Goal: Information Seeking & Learning: Learn about a topic

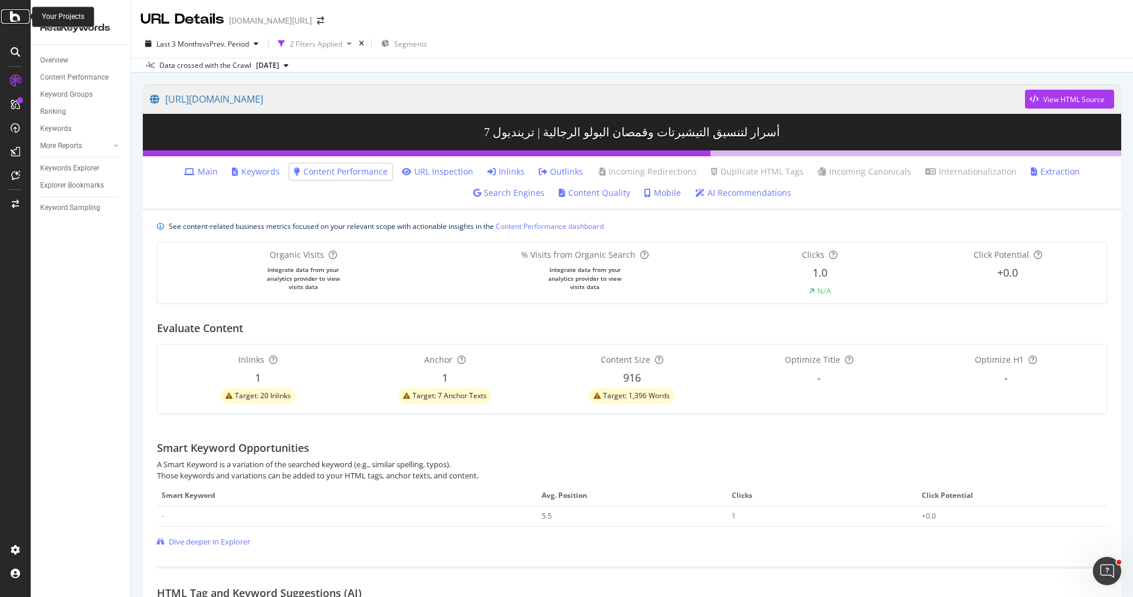
click at [15, 19] on icon at bounding box center [15, 16] width 11 height 14
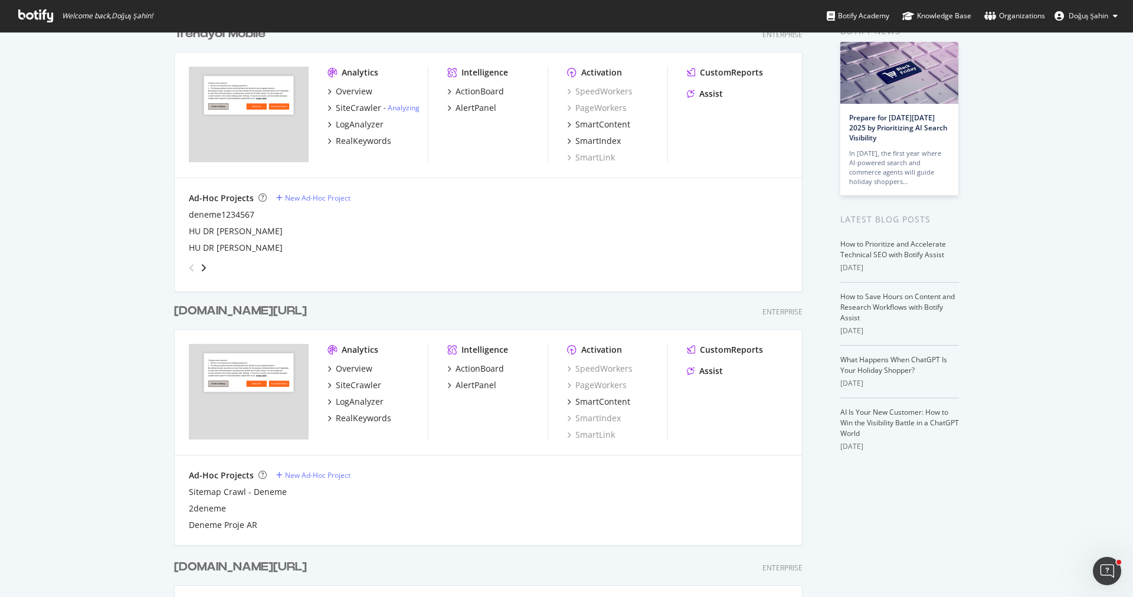
scroll to position [86, 0]
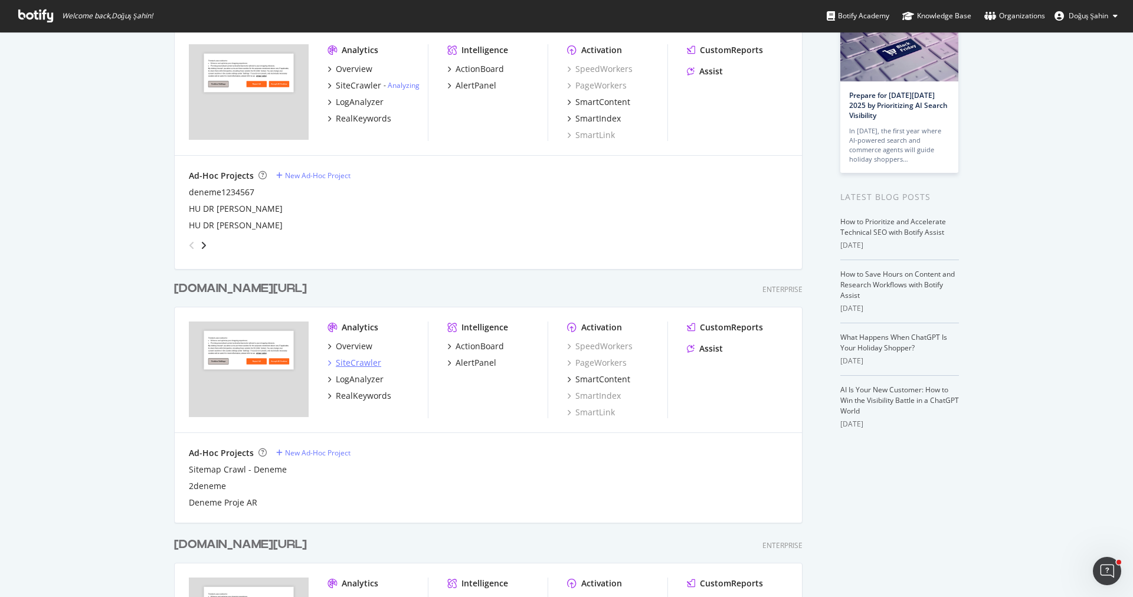
click at [355, 365] on div "SiteCrawler" at bounding box center [358, 363] width 45 height 12
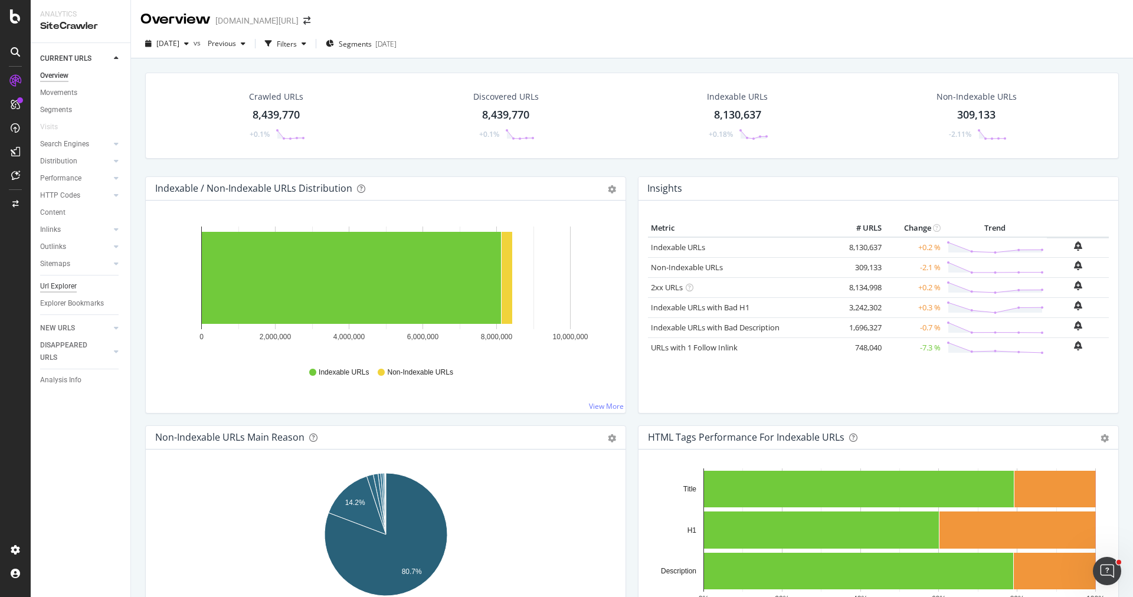
click at [65, 286] on div "Url Explorer" at bounding box center [58, 286] width 37 height 12
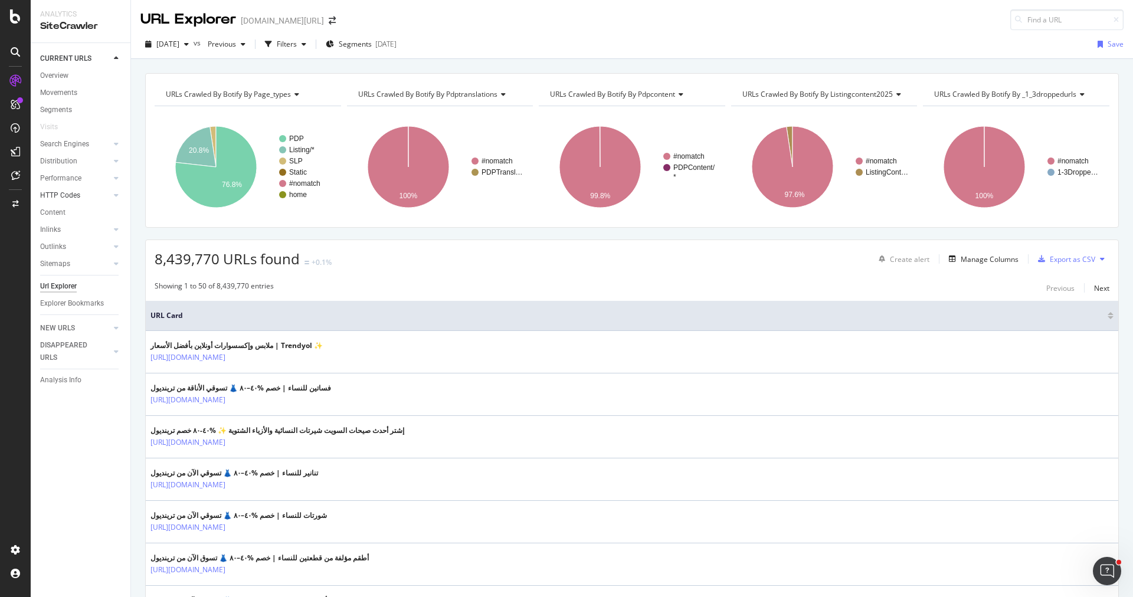
click at [81, 193] on link "HTTP Codes" at bounding box center [75, 195] width 70 height 12
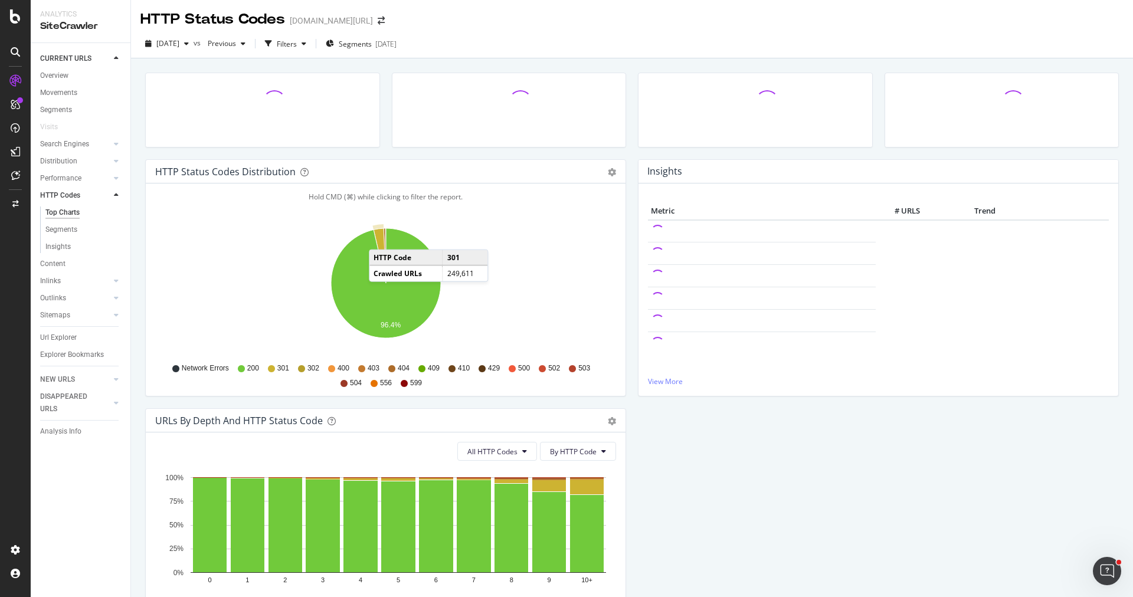
click at [381, 237] on icon "A chart." at bounding box center [379, 255] width 12 height 55
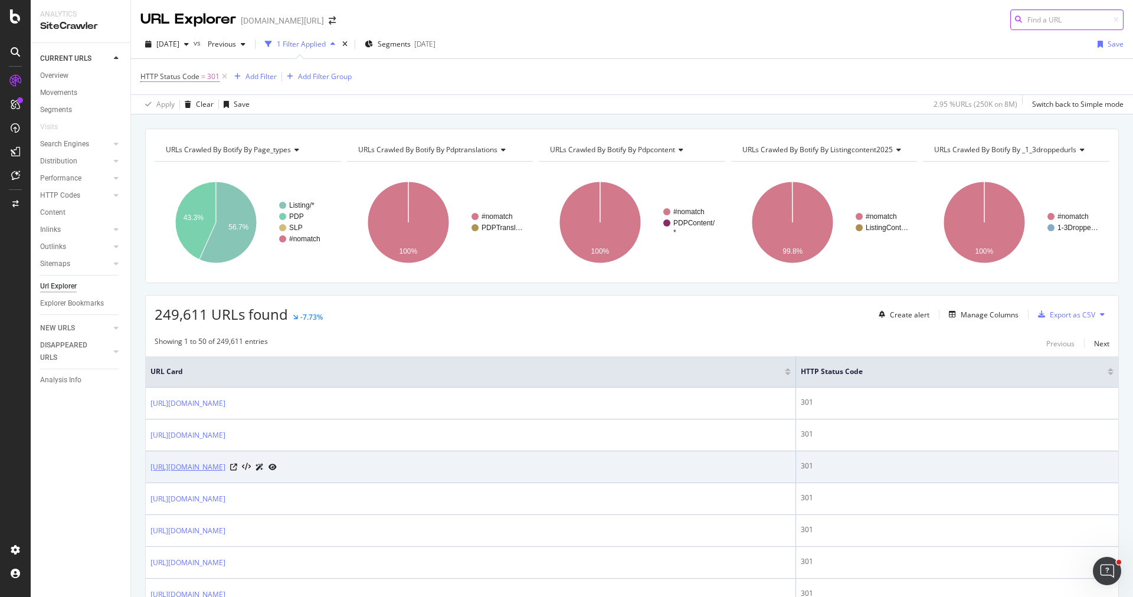
scroll to position [232, 0]
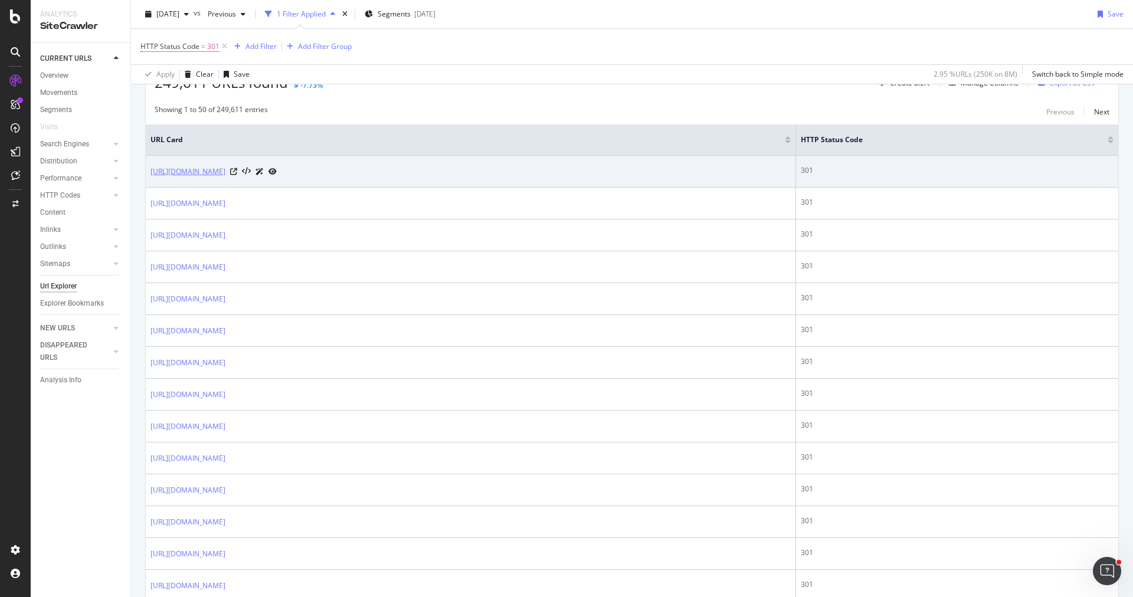
click at [216, 173] on link "https://www.trendyol.com/ar/" at bounding box center [187, 172] width 75 height 12
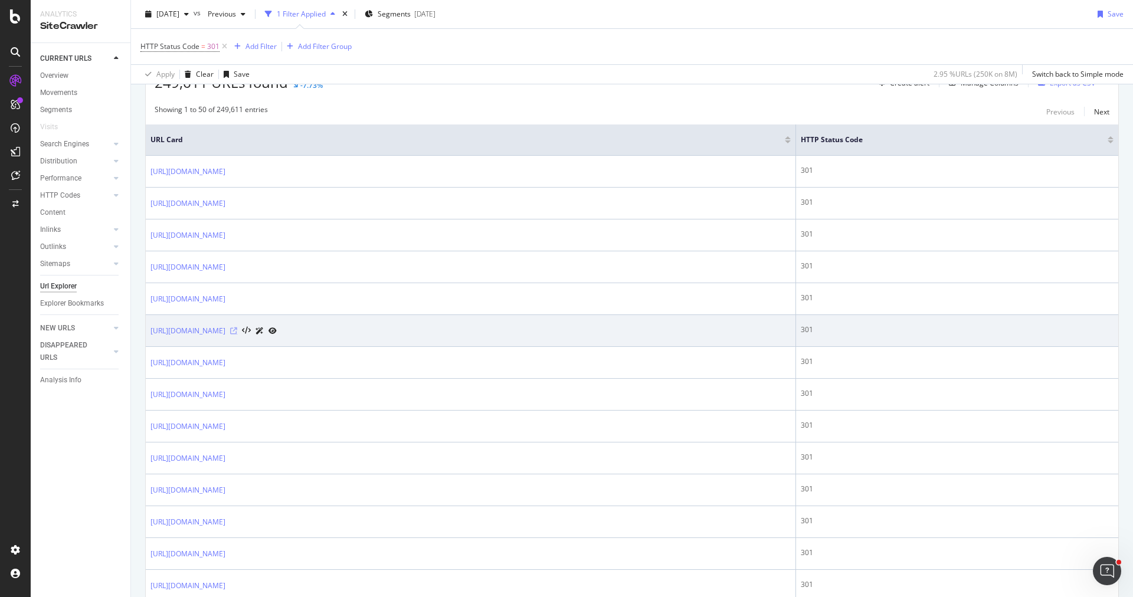
click at [237, 327] on icon at bounding box center [233, 330] width 7 height 7
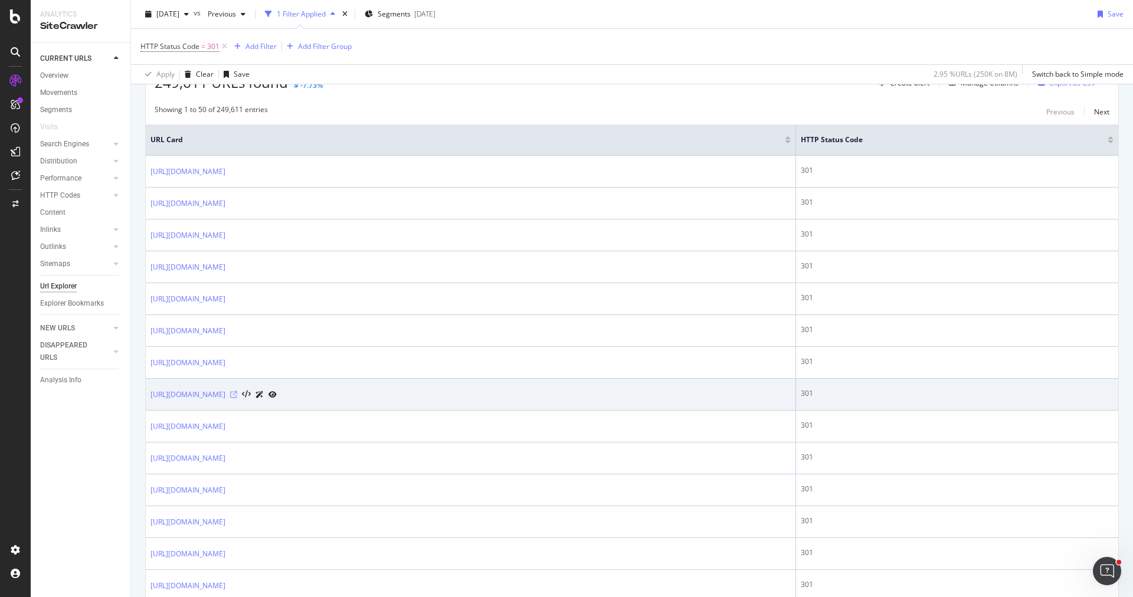
click at [237, 391] on icon at bounding box center [233, 394] width 7 height 7
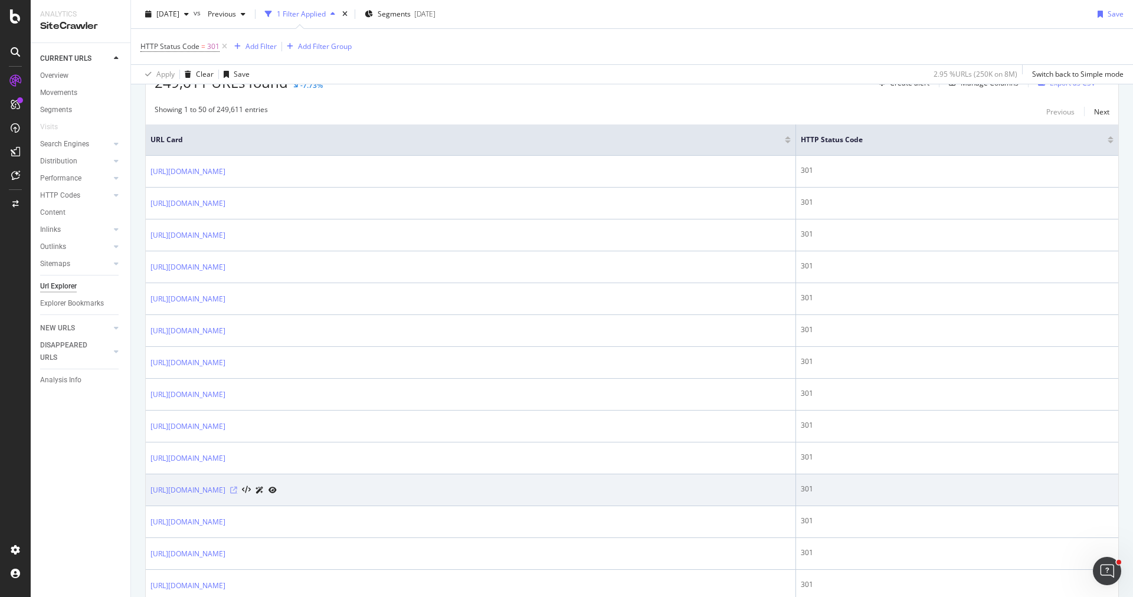
click at [237, 487] on icon at bounding box center [233, 490] width 7 height 7
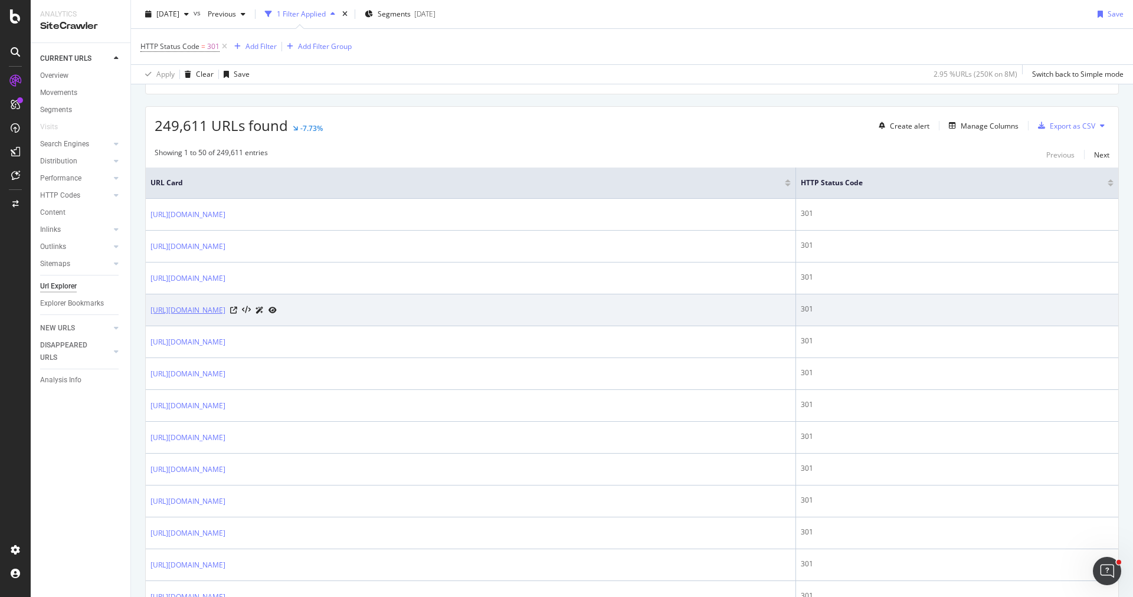
scroll to position [203, 0]
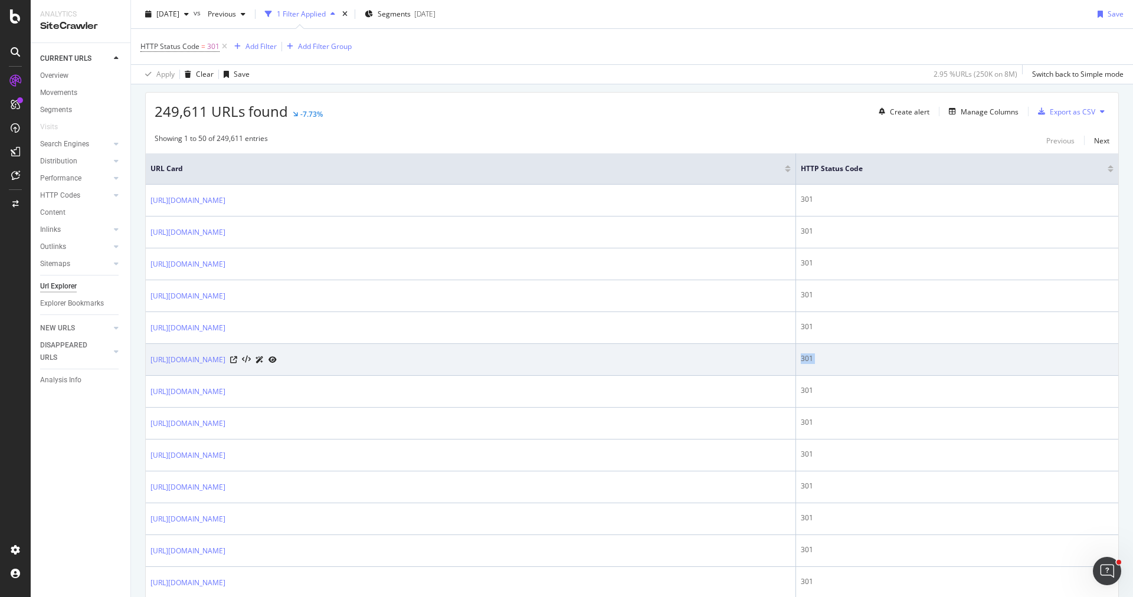
drag, startPoint x: 146, startPoint y: 389, endPoint x: 352, endPoint y: 368, distance: 207.6
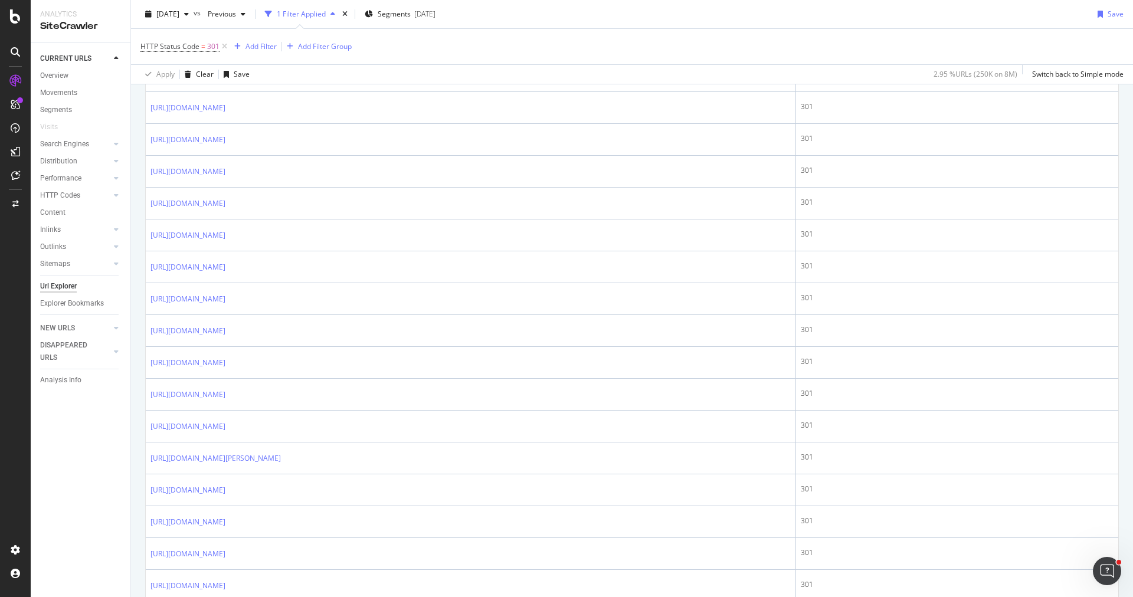
scroll to position [1435, 0]
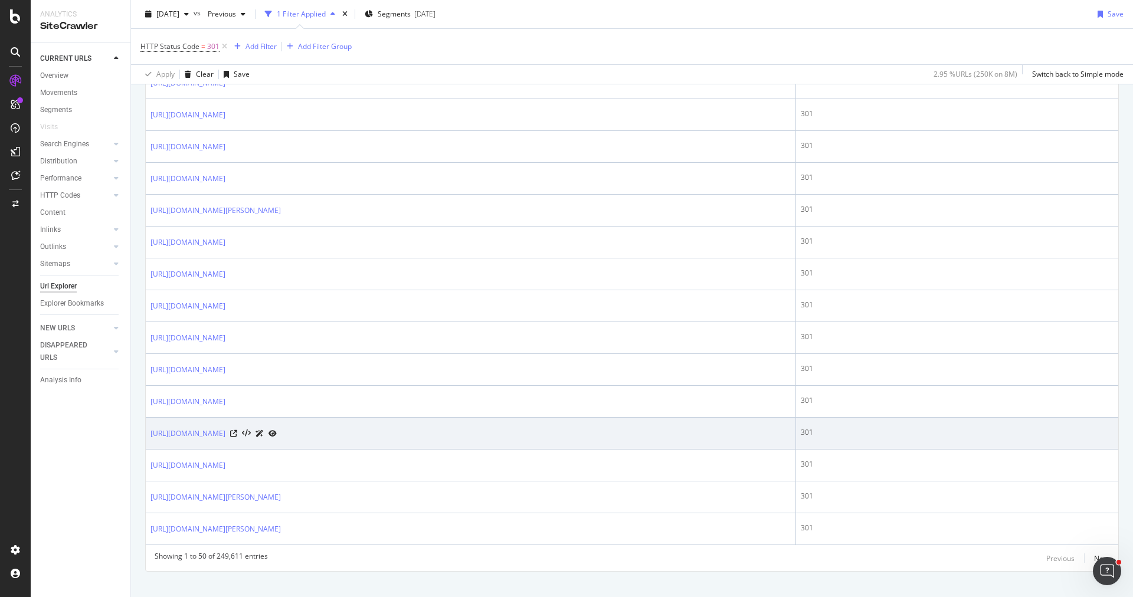
drag, startPoint x: 362, startPoint y: 418, endPoint x: 149, endPoint y: 416, distance: 213.0
click at [149, 418] on td "https://www.trendyol.com/ar/bordeaux-coverlet-set-x-r19-c1145" at bounding box center [471, 434] width 650 height 32
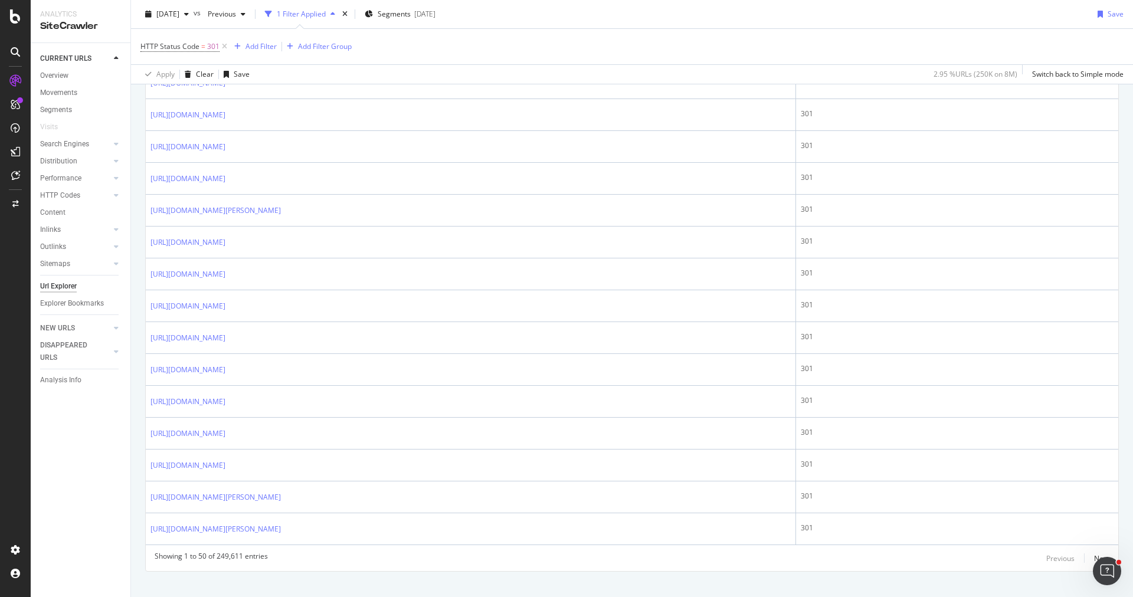
copy link "https://www.trendyol.com/ar/bordeaux-coverlet-set-x-r19-c1145"
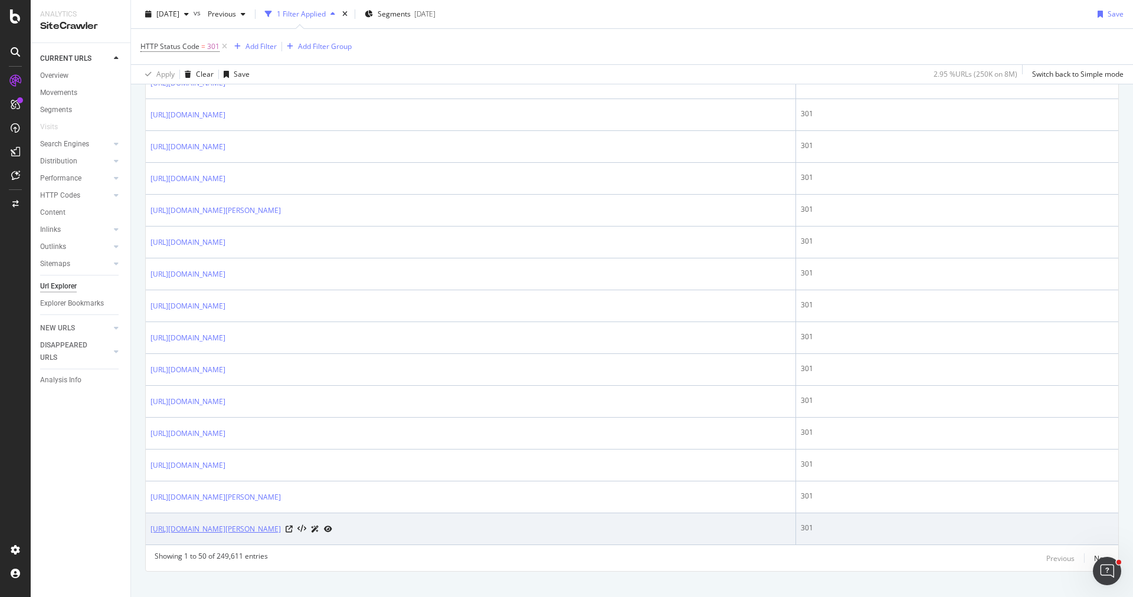
drag, startPoint x: 424, startPoint y: 511, endPoint x: 152, endPoint y: 511, distance: 272.0
click at [152, 523] on div "https://www.trendyol.com/ar/calvin-klein-black-women-stilettos-x-b54-r14-g1-c107" at bounding box center [241, 529] width 182 height 12
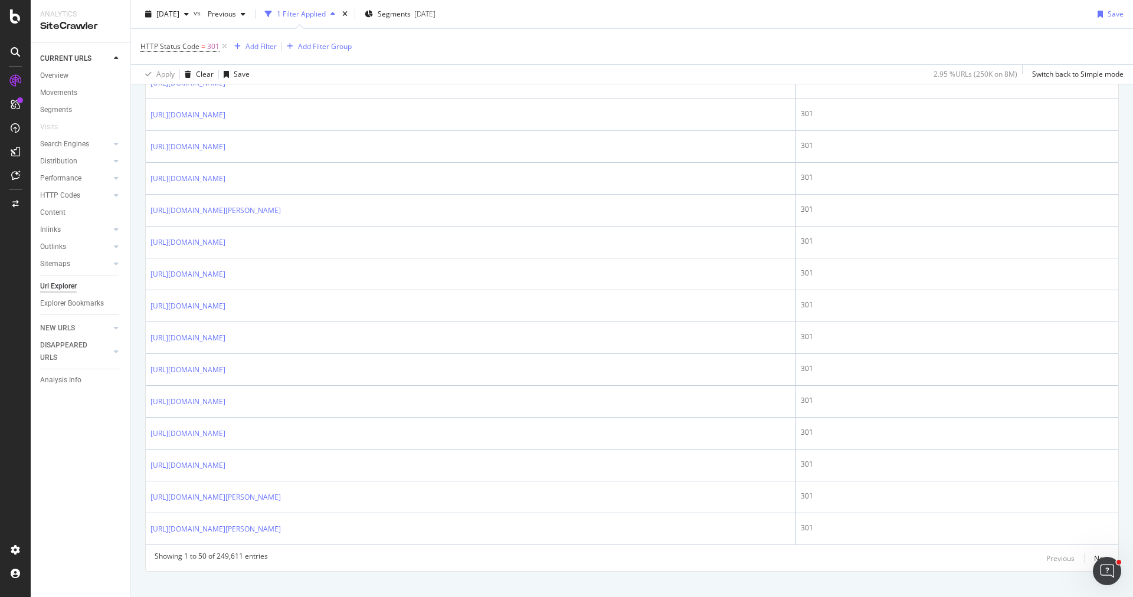
copy link "https://www.trendyol.com/ar/calvin-klein-black-women-stilettos-x-b54-r14-g1-c107"
click at [1105, 553] on div "Next" at bounding box center [1101, 558] width 15 height 10
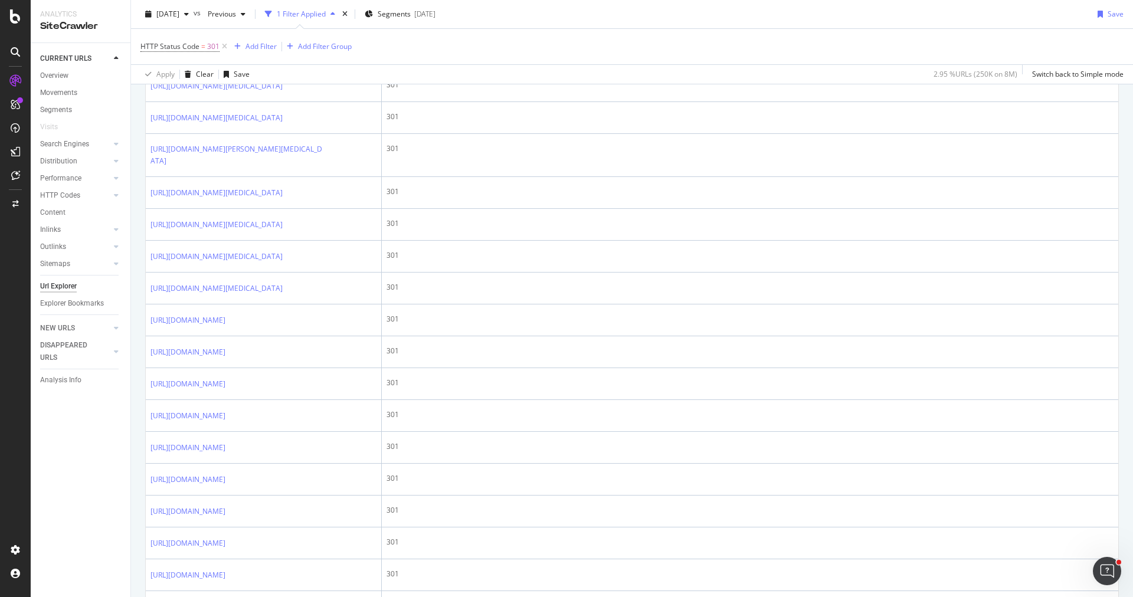
scroll to position [1222, 0]
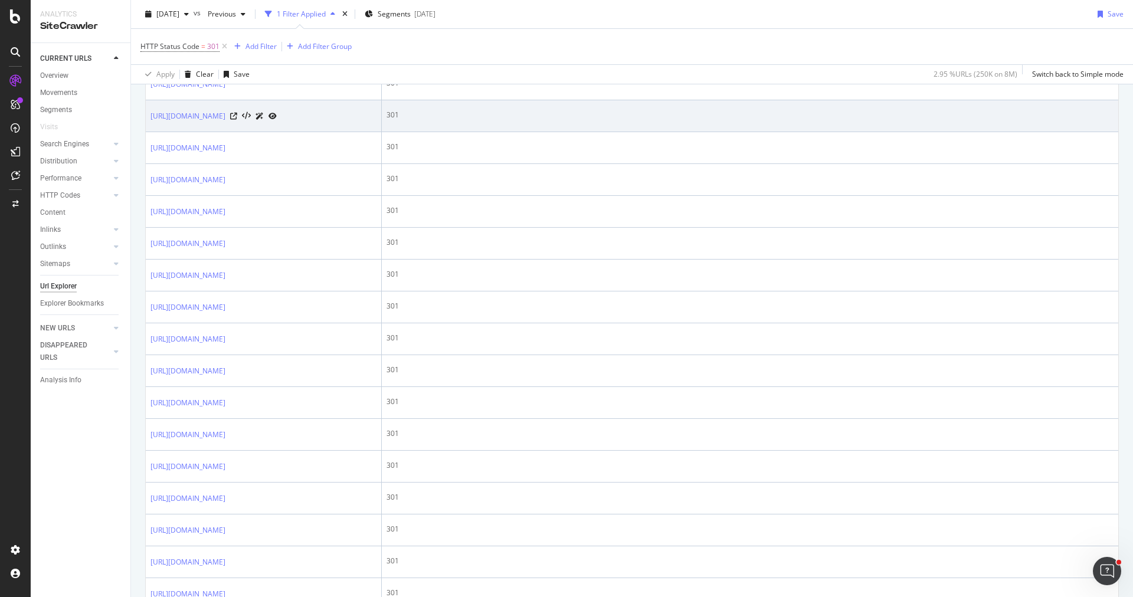
drag, startPoint x: 147, startPoint y: 441, endPoint x: 236, endPoint y: 464, distance: 91.6
click at [236, 132] on td "https://www.trendyol.com/ar/the-north-face-bordeaux-x-b768-r19" at bounding box center [264, 116] width 236 height 32
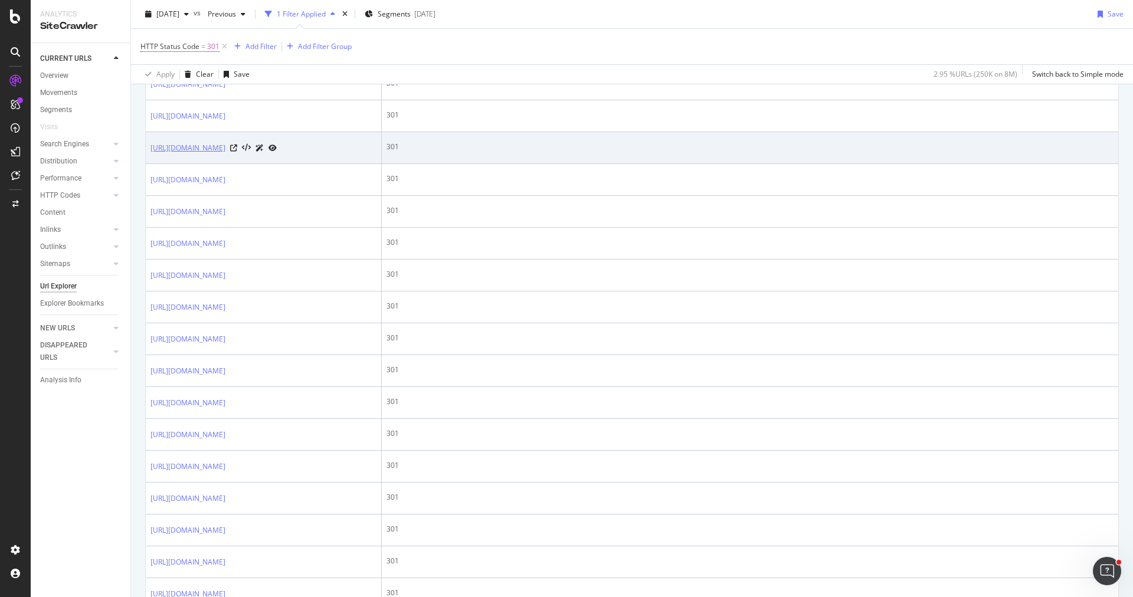
drag, startPoint x: 145, startPoint y: 484, endPoint x: 281, endPoint y: 491, distance: 136.5
click at [225, 154] on link "https://www.trendyol.com/ar/the-north-face-brown-men-winter-jackets-x-b768-r6-g…" at bounding box center [187, 148] width 75 height 12
click at [237, 152] on icon at bounding box center [233, 148] width 7 height 7
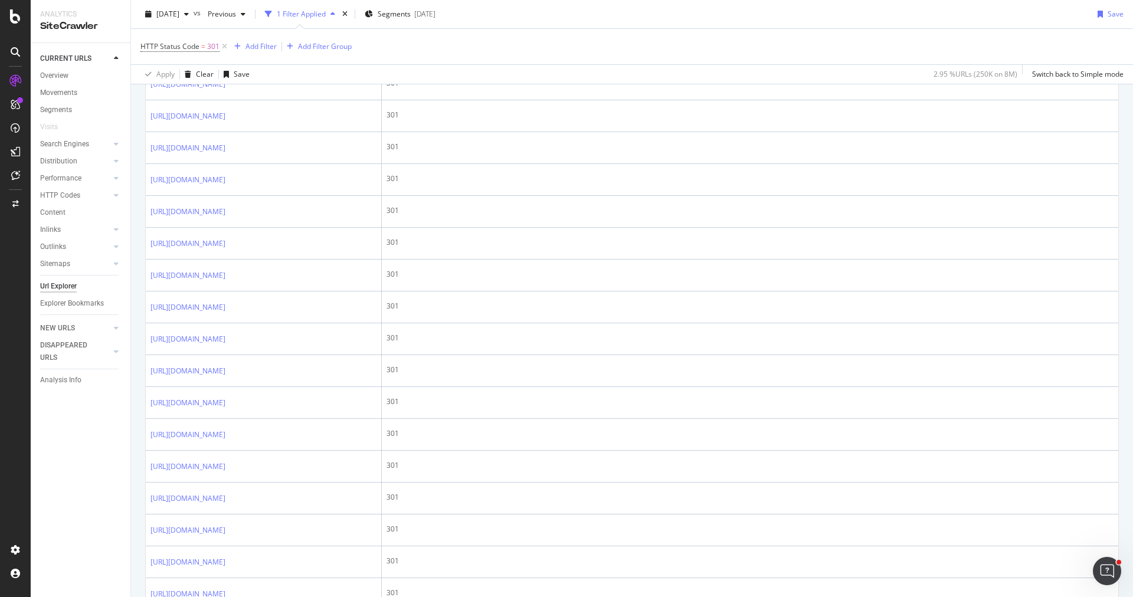
scroll to position [2055, 0]
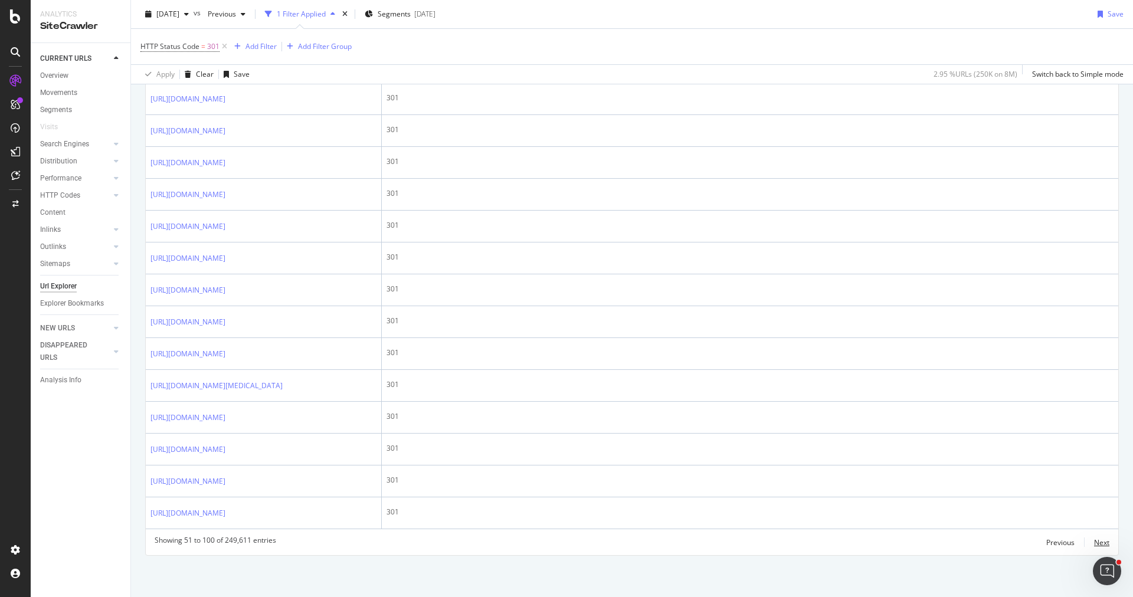
click at [1098, 542] on div "Next" at bounding box center [1101, 542] width 15 height 10
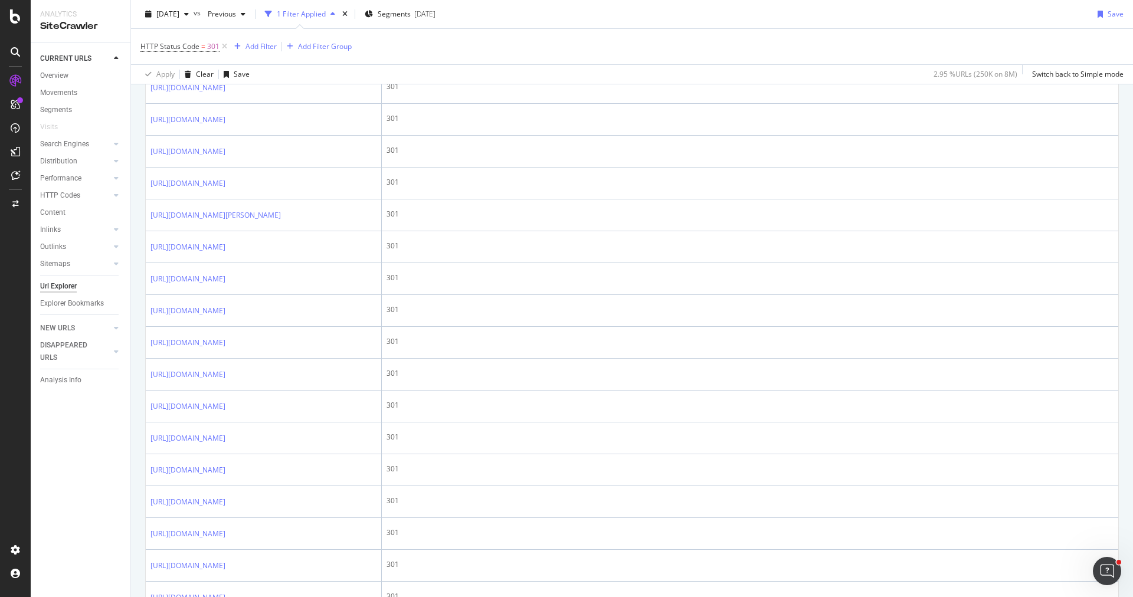
scroll to position [1460, 0]
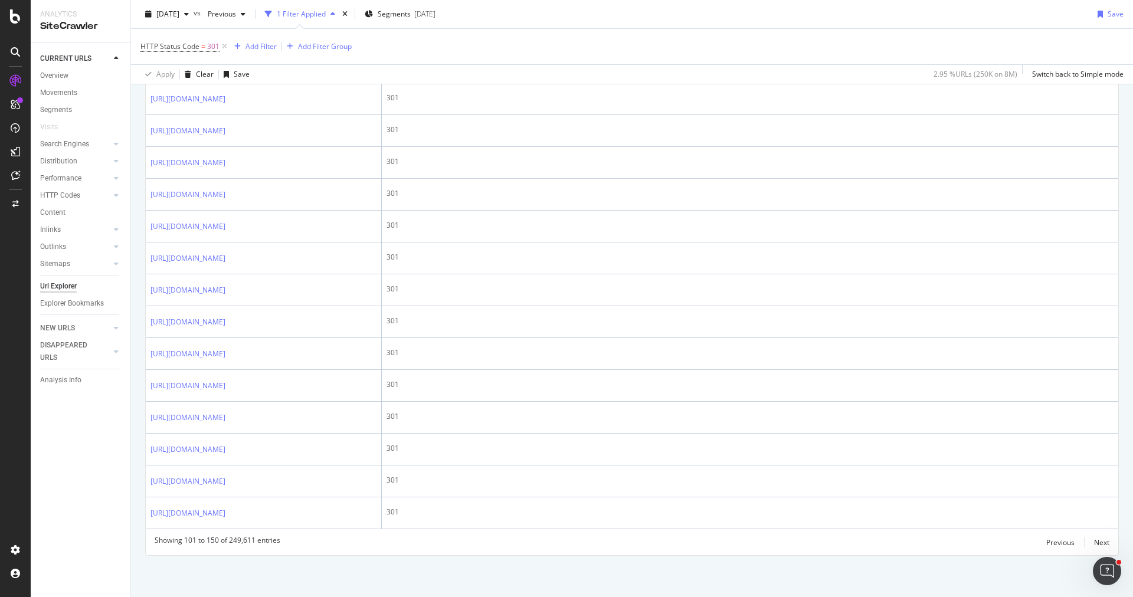
drag, startPoint x: 267, startPoint y: 450, endPoint x: 145, endPoint y: 429, distance: 123.3
click at [146, 83] on td "https://www.trendyol.com/ar/bolero-pen-x-b132531-c1080" at bounding box center [264, 67] width 236 height 32
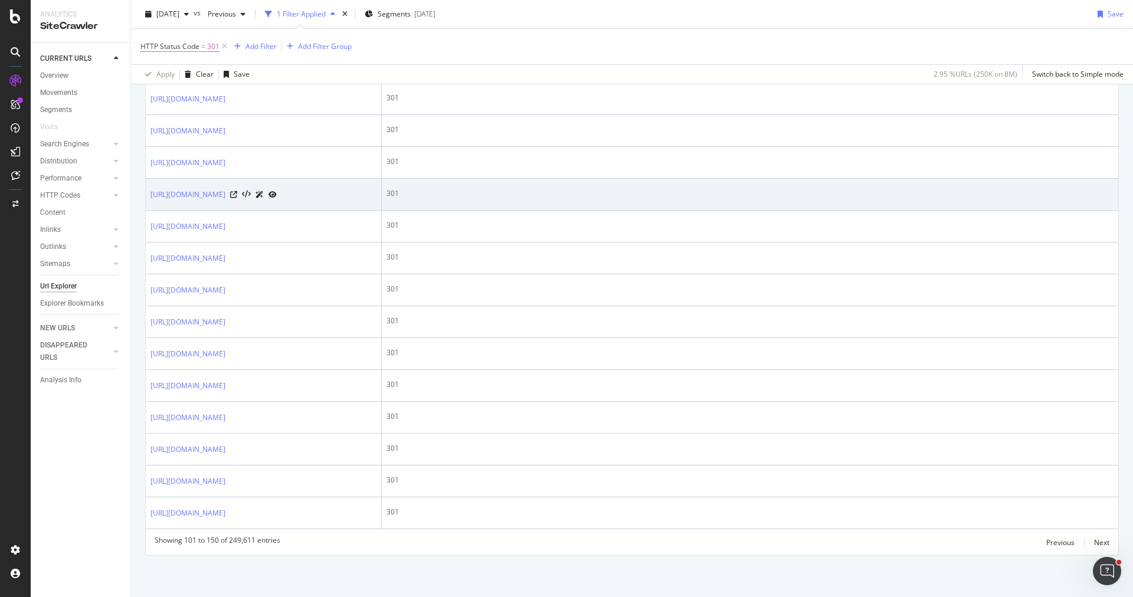
copy link "https://www.trendyol.com/ar/bolero-pen-x-b132531-c1080"
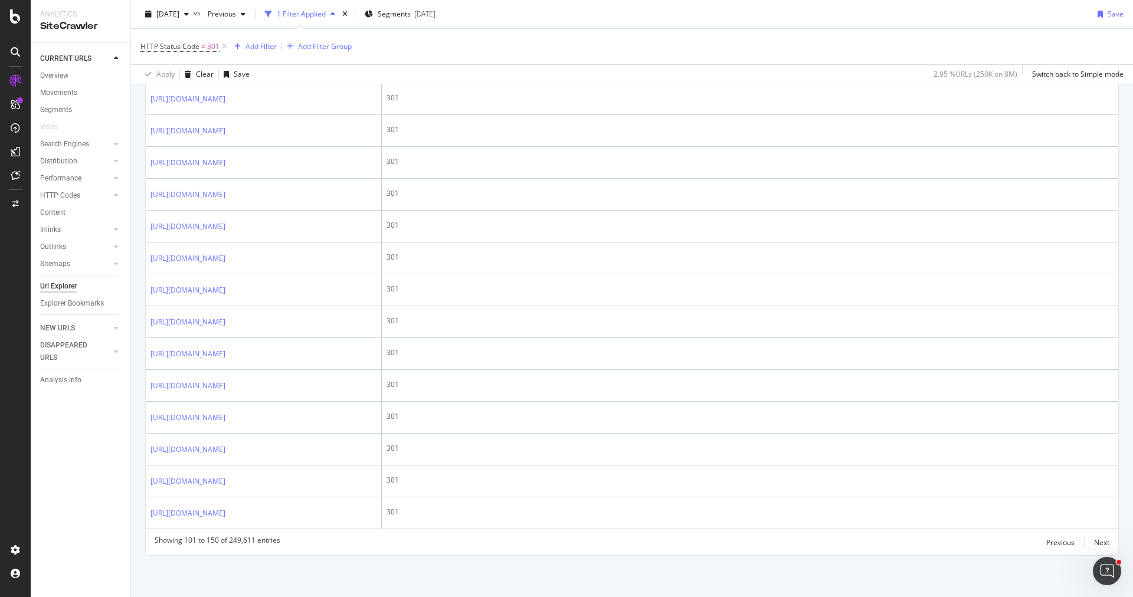
drag, startPoint x: 148, startPoint y: 385, endPoint x: 171, endPoint y: 396, distance: 25.9
click at [171, 51] on td "https://www.trendyol.com/ar/bion-pen-x-b146508-c1080" at bounding box center [264, 35] width 236 height 32
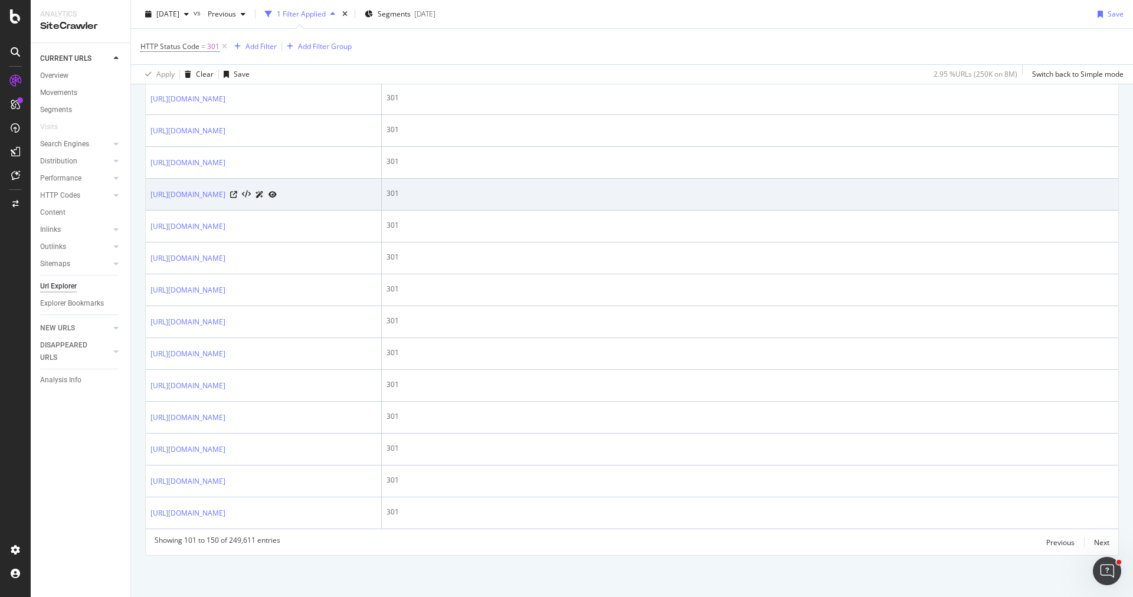
copy link "https://www.trendyol.com/ar/bion-pen-x-b146508-c1080"
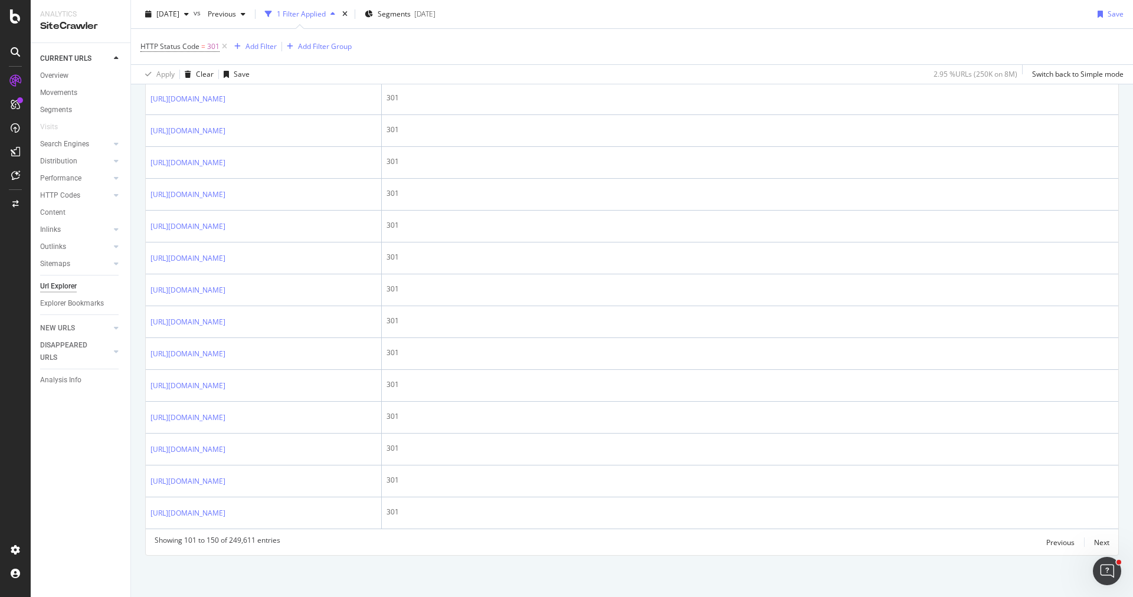
click at [225, 41] on link "https://www.trendyol.com/ar/bion-pen-x-b146508-c1080" at bounding box center [187, 35] width 75 height 12
click at [237, 39] on icon at bounding box center [233, 35] width 7 height 7
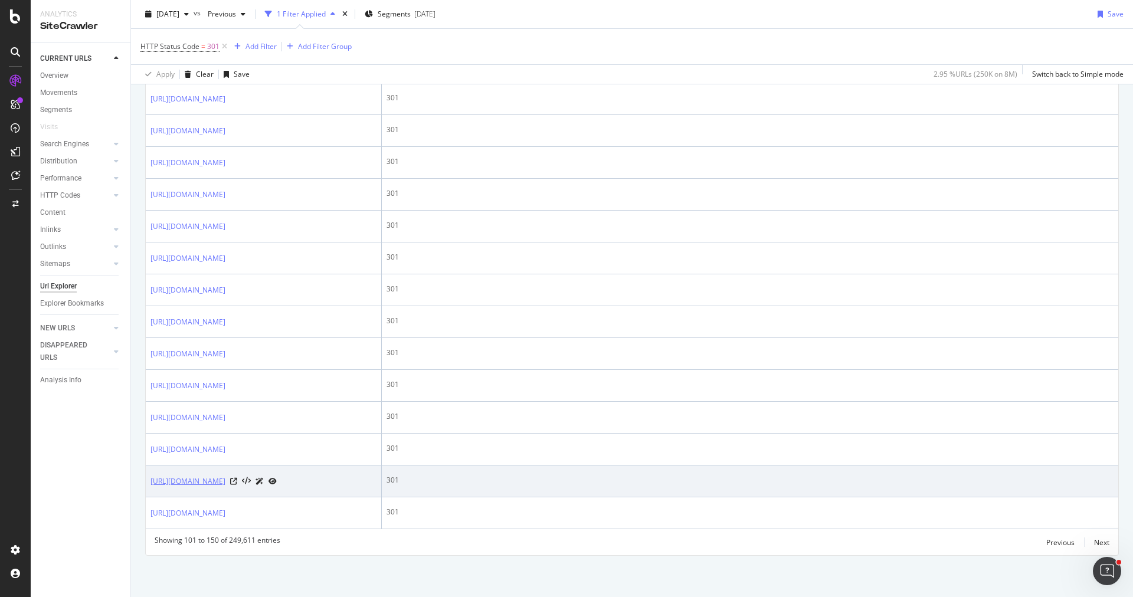
drag, startPoint x: 146, startPoint y: 458, endPoint x: 174, endPoint y: 466, distance: 29.3
click at [174, 466] on td "https://www.trendyol.com/ar/lyra-pen-x-b105954-c1080" at bounding box center [264, 481] width 236 height 32
click at [237, 478] on icon at bounding box center [233, 481] width 7 height 7
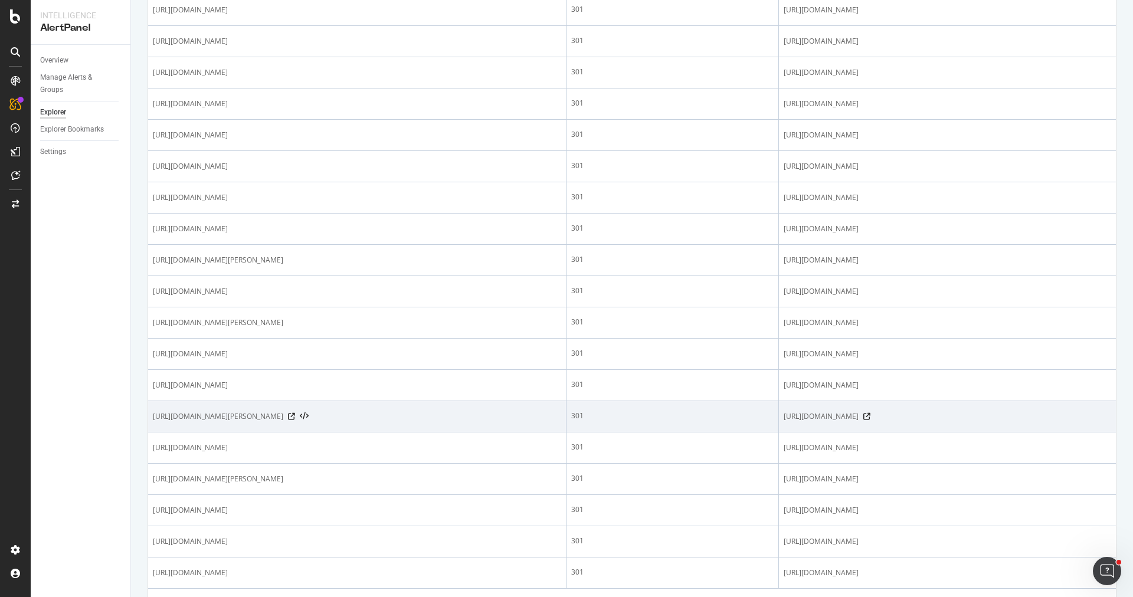
scroll to position [1327, 0]
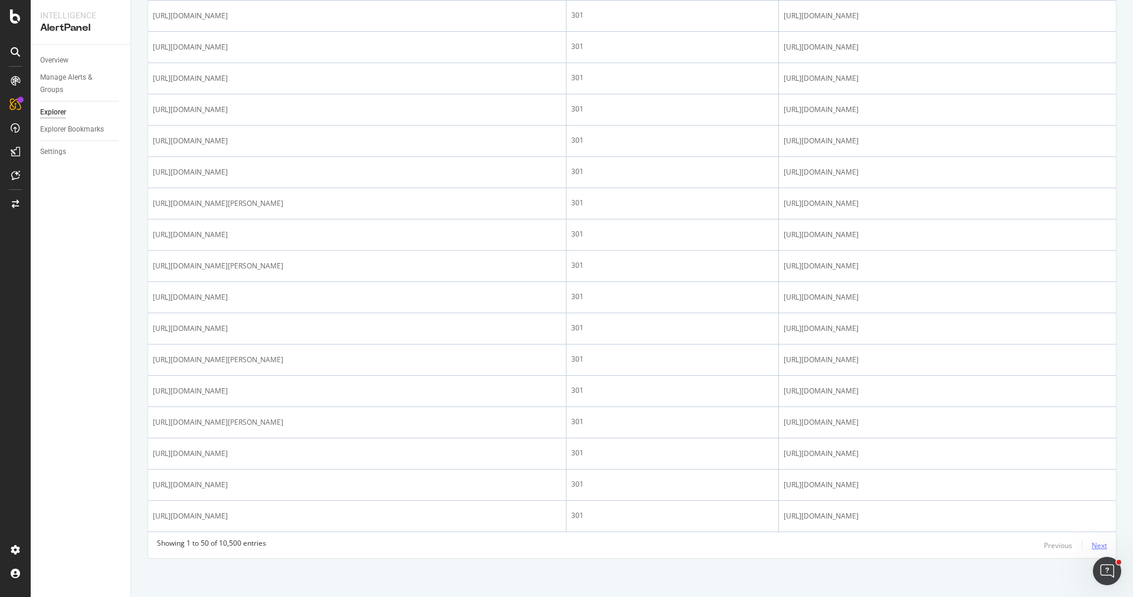
click at [1094, 540] on div "Next" at bounding box center [1098, 545] width 15 height 10
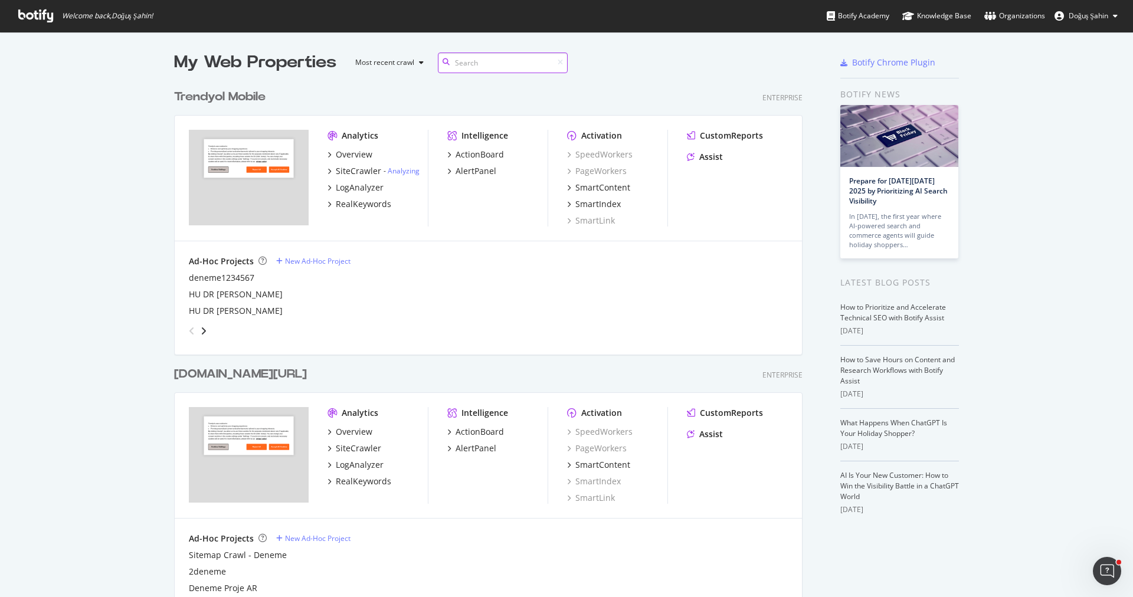
scroll to position [199, 0]
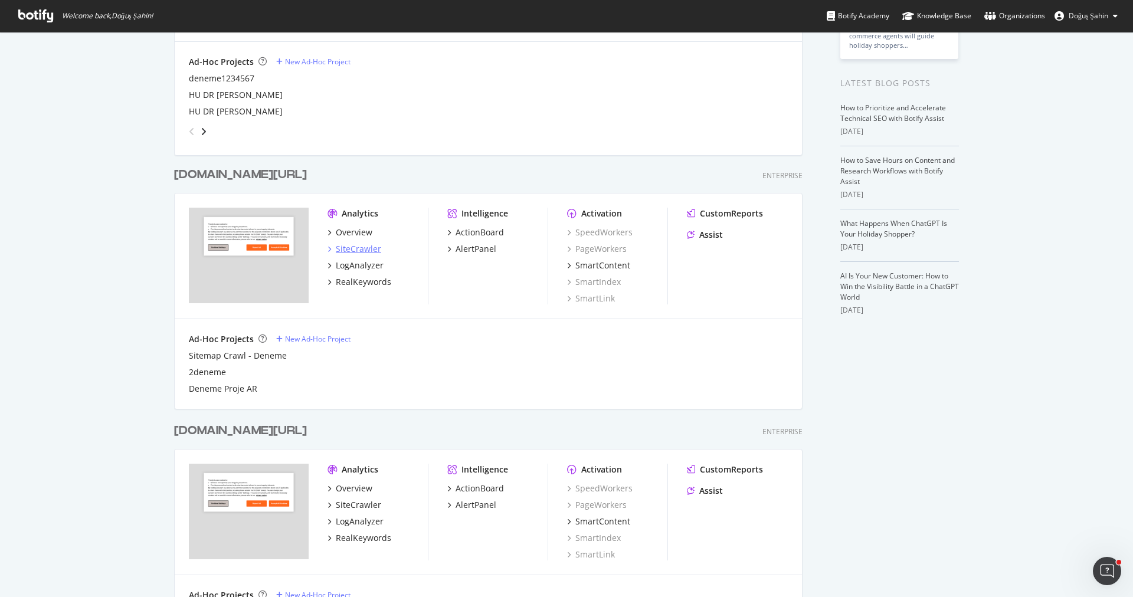
click at [362, 248] on div "SiteCrawler" at bounding box center [358, 249] width 45 height 12
